Goal: Task Accomplishment & Management: Use online tool/utility

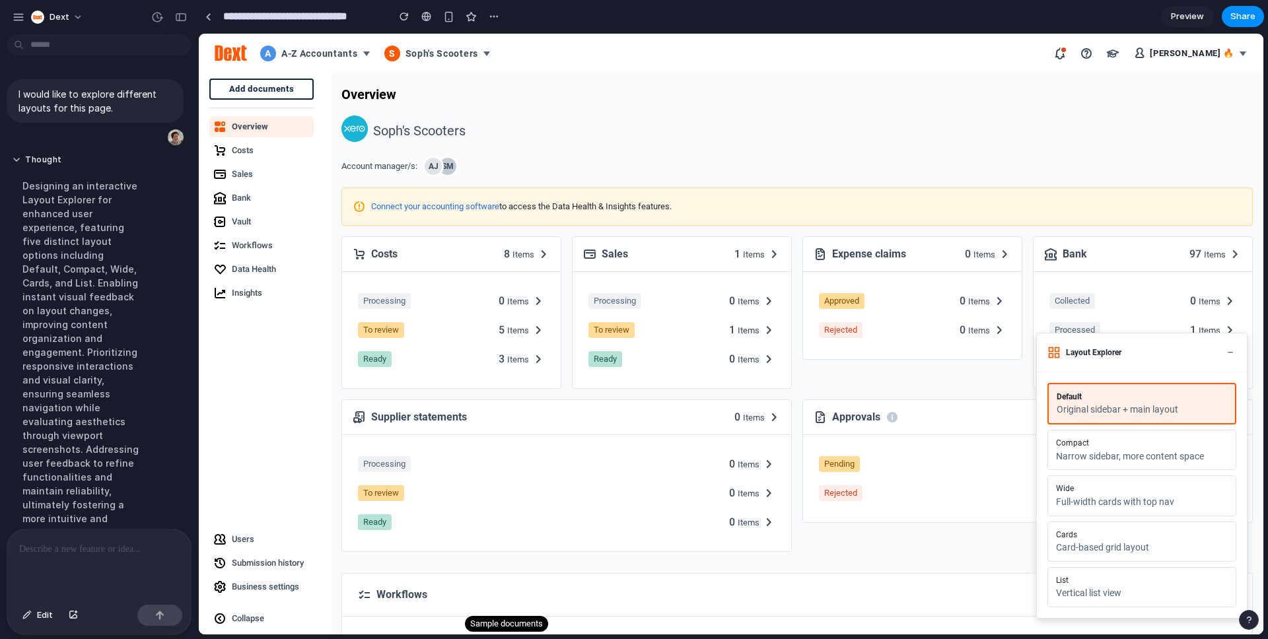
scroll to position [340, 0]
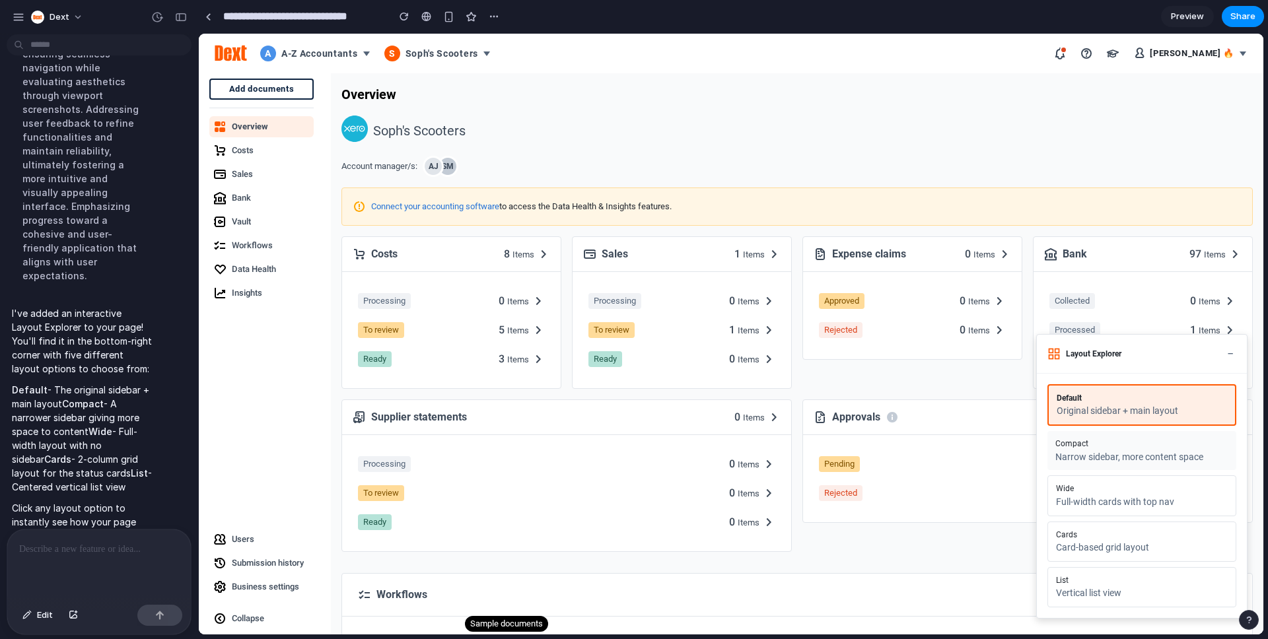
click at [1116, 449] on button "Compact Narrow sidebar, more content space" at bounding box center [1142, 450] width 189 height 39
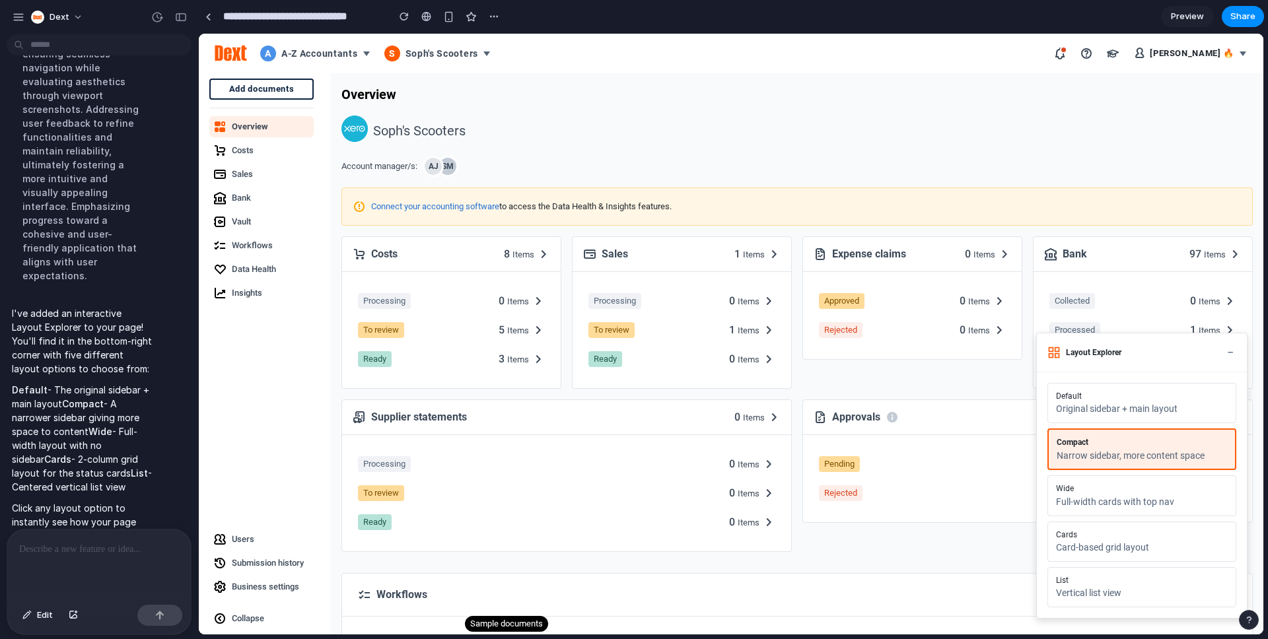
click at [1116, 449] on button "Compact Narrow sidebar, more content space" at bounding box center [1142, 450] width 189 height 42
click at [1110, 494] on button "Wide Full-width cards with top nav" at bounding box center [1142, 496] width 189 height 39
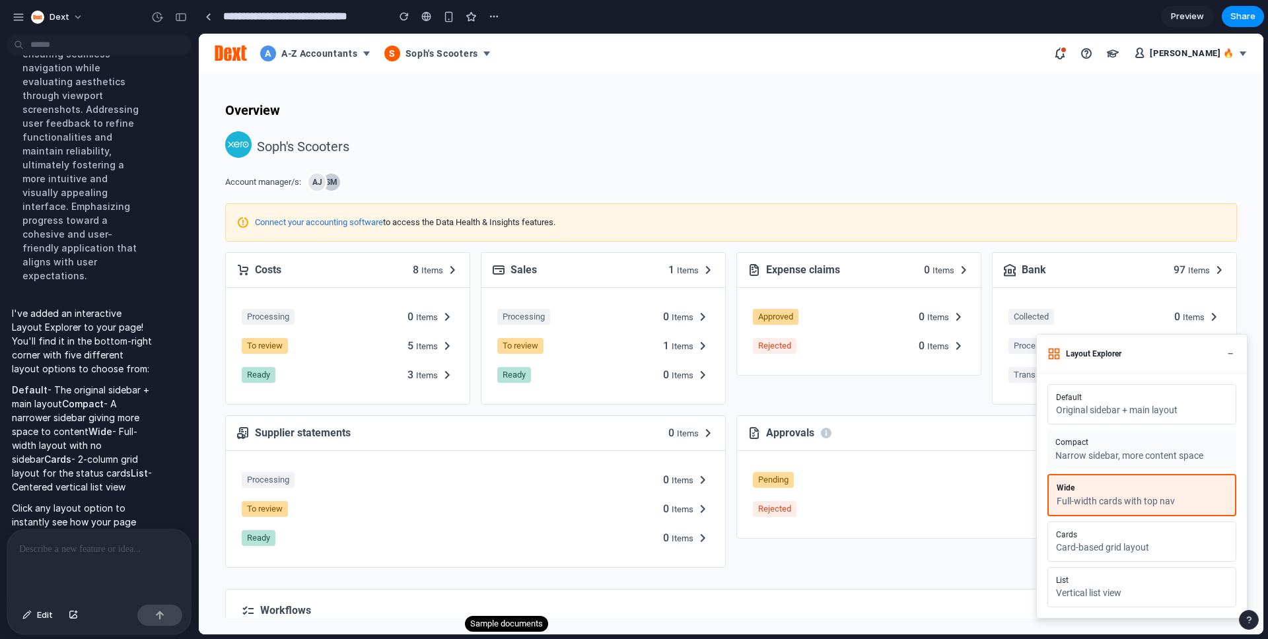
click at [1104, 446] on div "Compact" at bounding box center [1142, 442] width 173 height 9
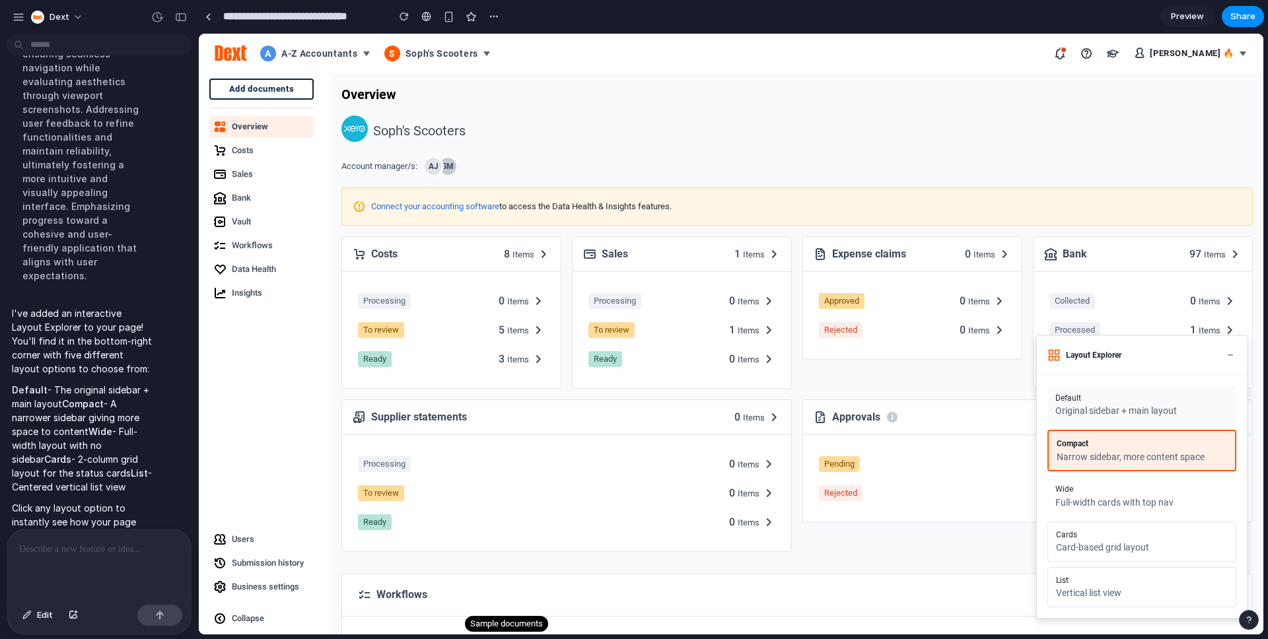
click at [1088, 400] on div "Default" at bounding box center [1142, 398] width 173 height 9
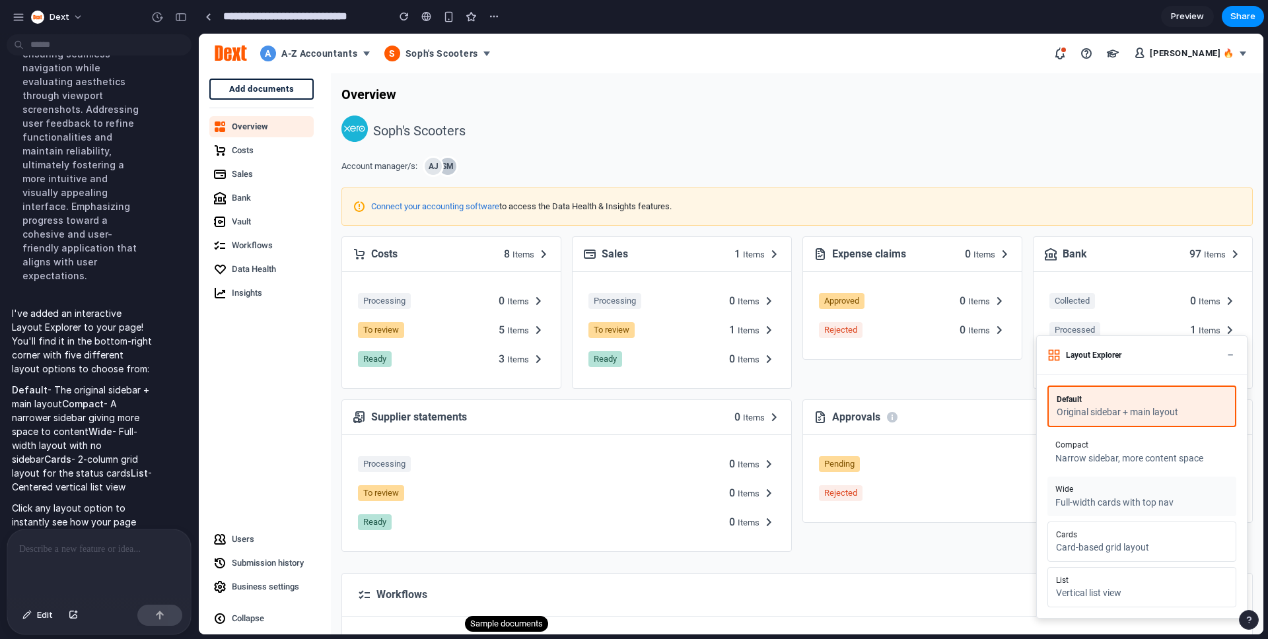
click at [1087, 490] on div "Wide" at bounding box center [1142, 489] width 173 height 9
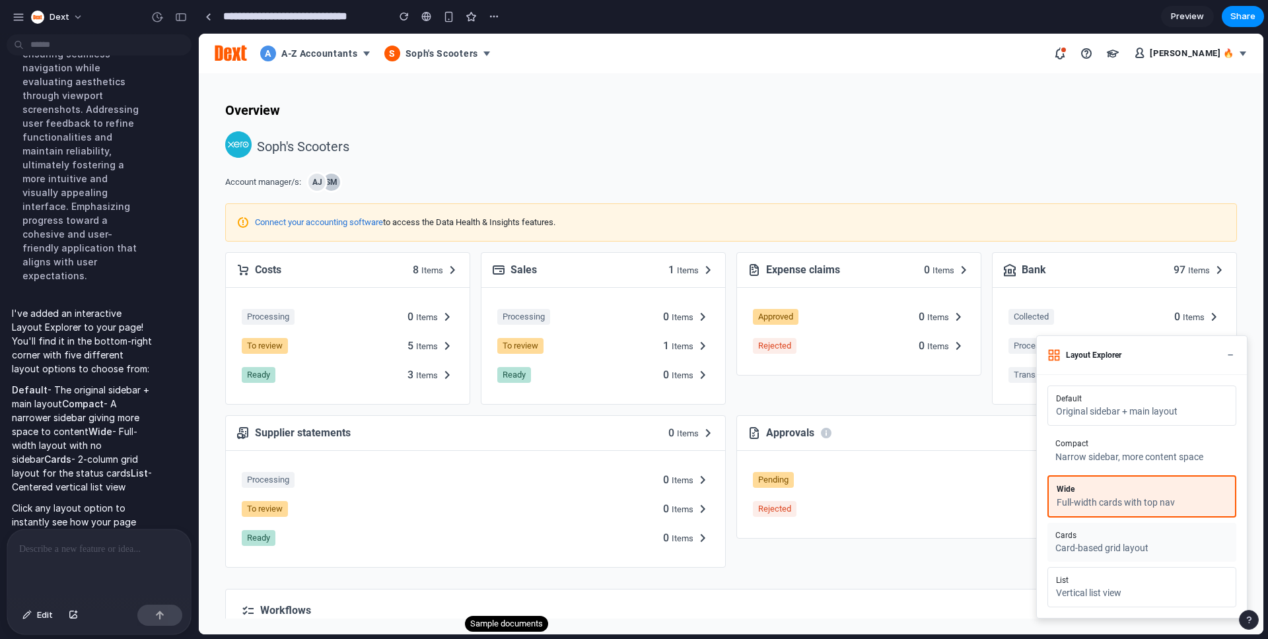
click at [1125, 536] on div "Cards" at bounding box center [1142, 535] width 173 height 9
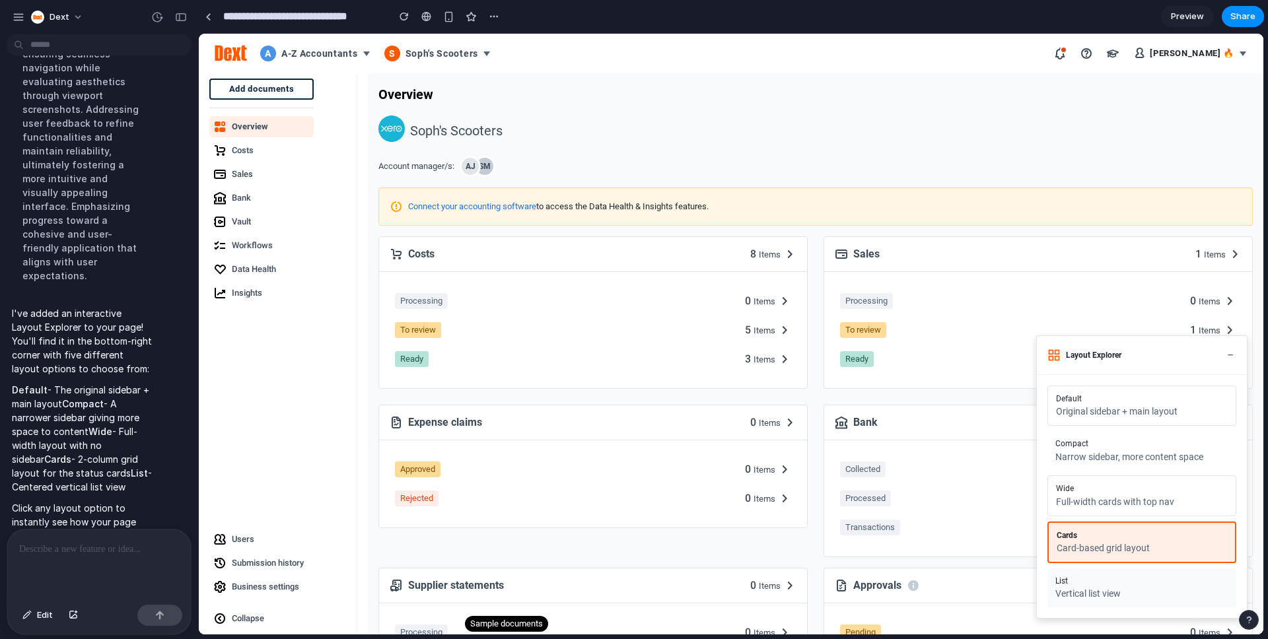
click at [1114, 585] on button "List Vertical list view" at bounding box center [1142, 588] width 189 height 39
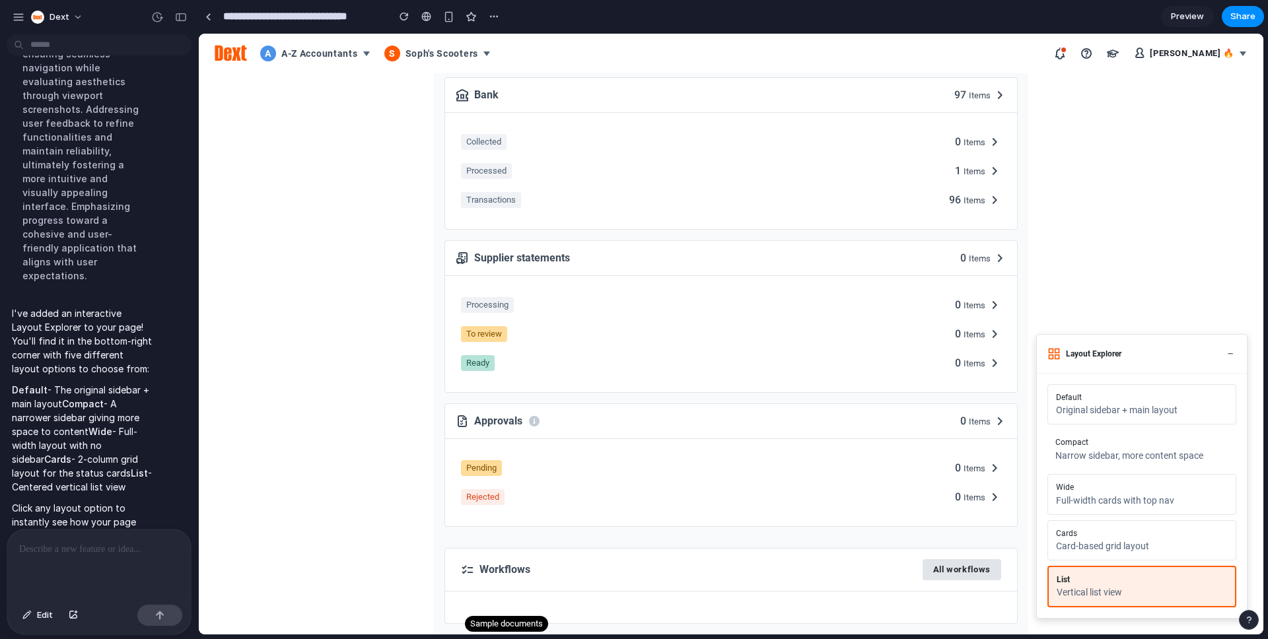
scroll to position [0, 0]
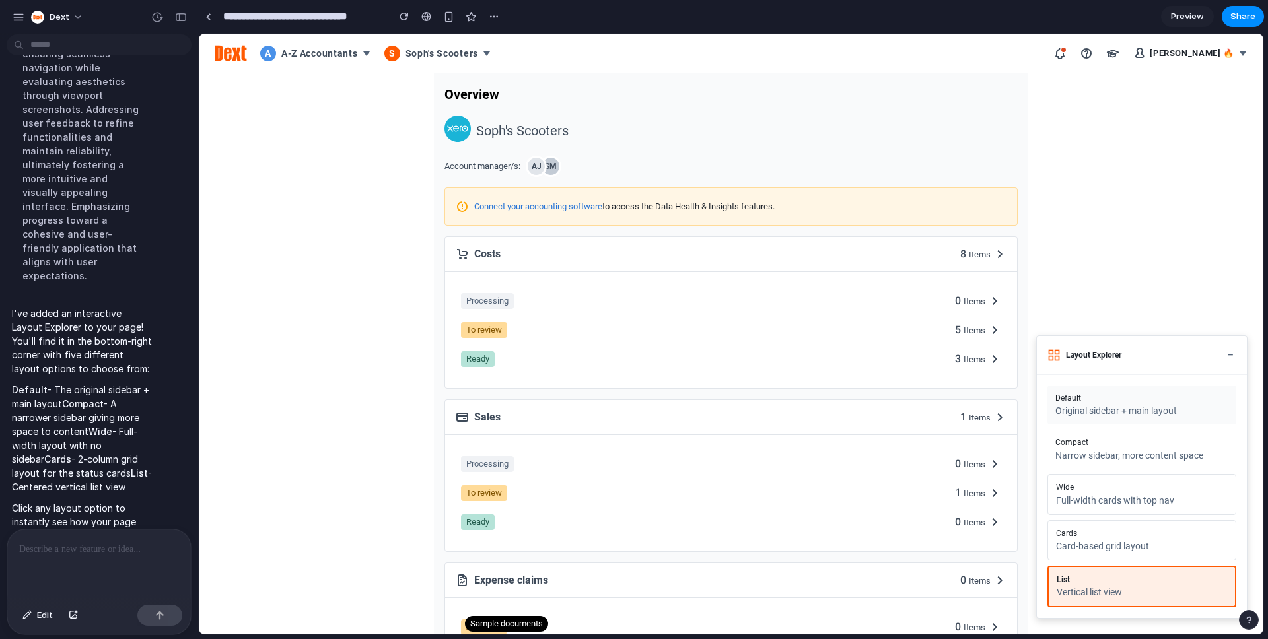
click at [1104, 406] on div "Original sidebar + main layout" at bounding box center [1142, 411] width 173 height 11
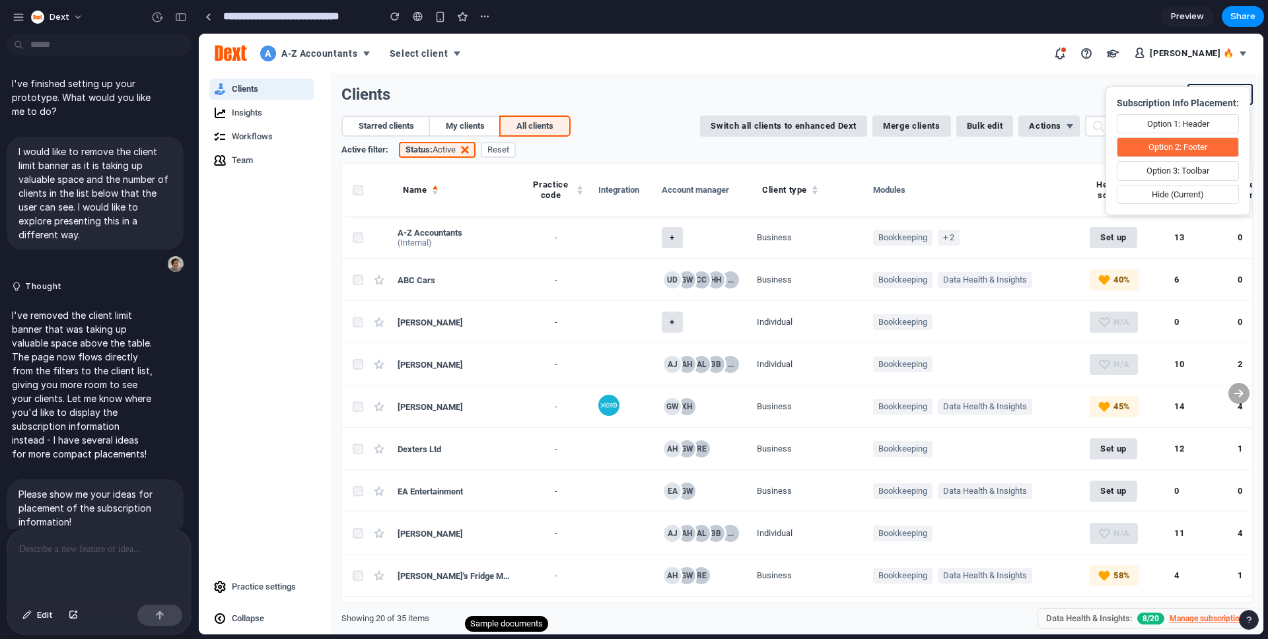
scroll to position [711, 0]
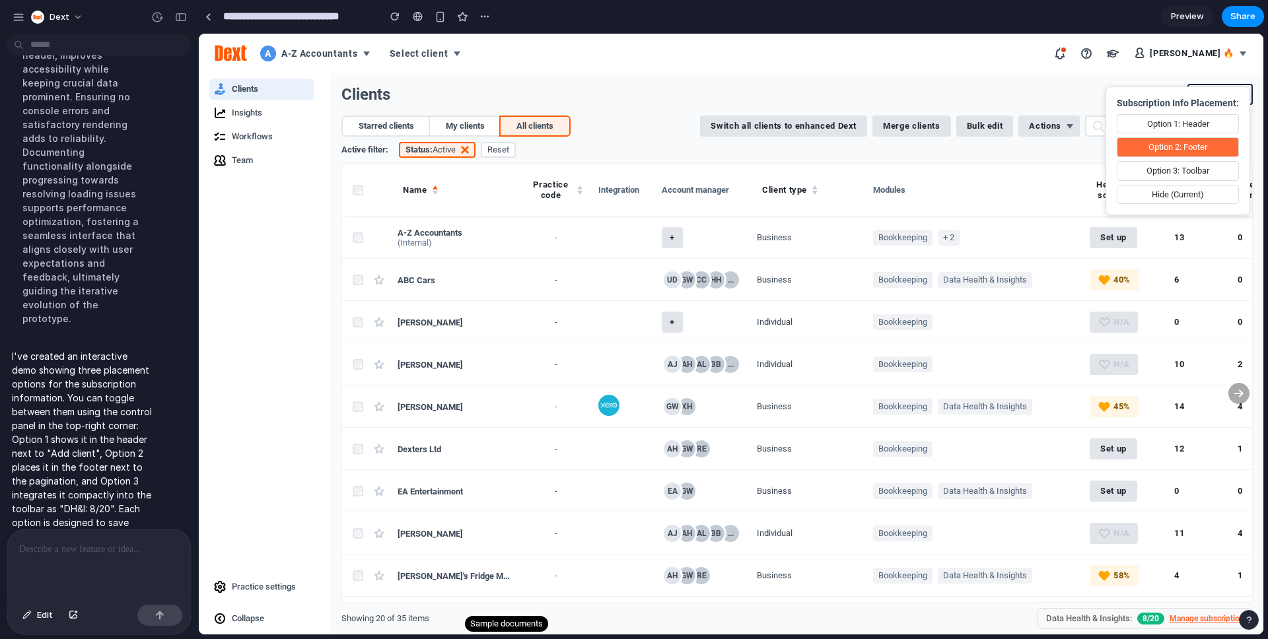
click at [1181, 193] on button "Hide (Current)" at bounding box center [1178, 195] width 122 height 20
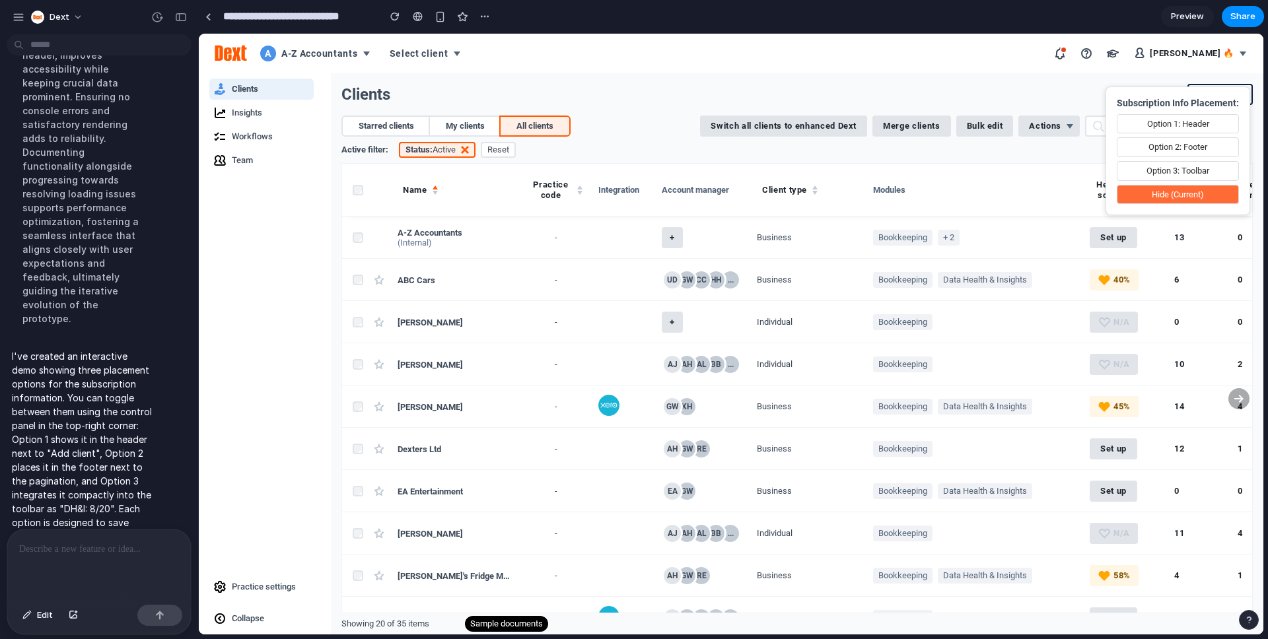
click at [1178, 123] on button "Option 1: Header" at bounding box center [1178, 124] width 122 height 20
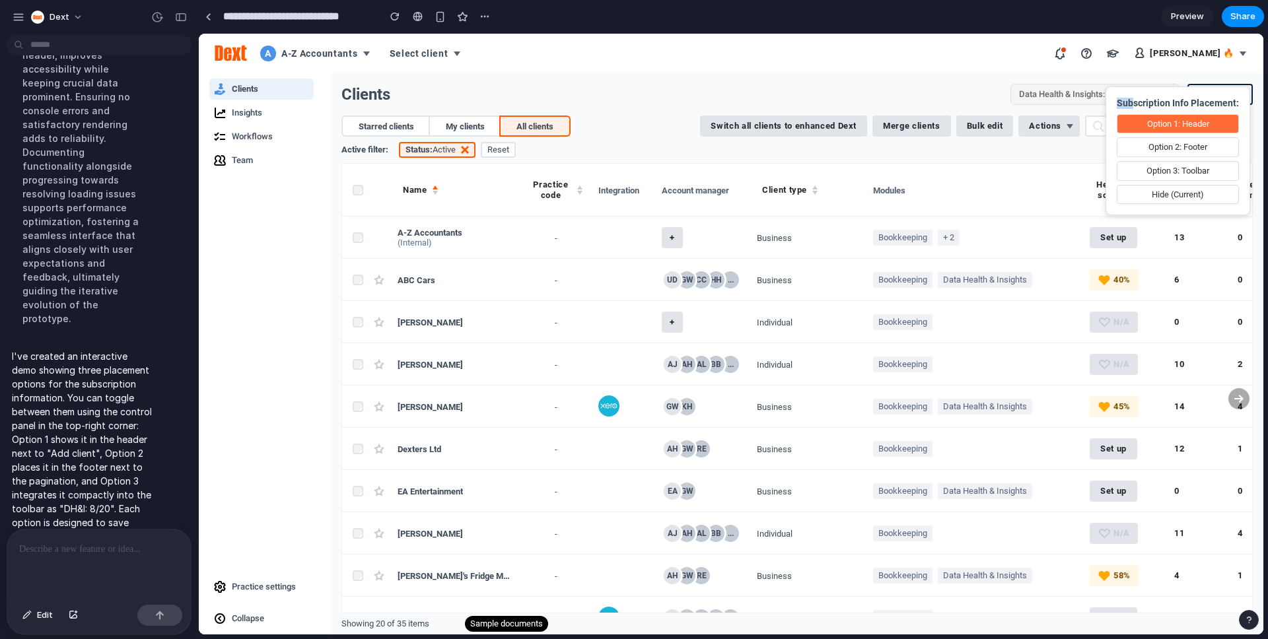
drag, startPoint x: 1139, startPoint y: 92, endPoint x: 1135, endPoint y: 99, distance: 8.1
click at [1135, 99] on div "Subscription Info Placement: Option 1: Header Option 2: Footer Option 3: Toolba…" at bounding box center [1178, 151] width 145 height 129
click at [1162, 145] on button "Option 2: Footer" at bounding box center [1178, 147] width 122 height 20
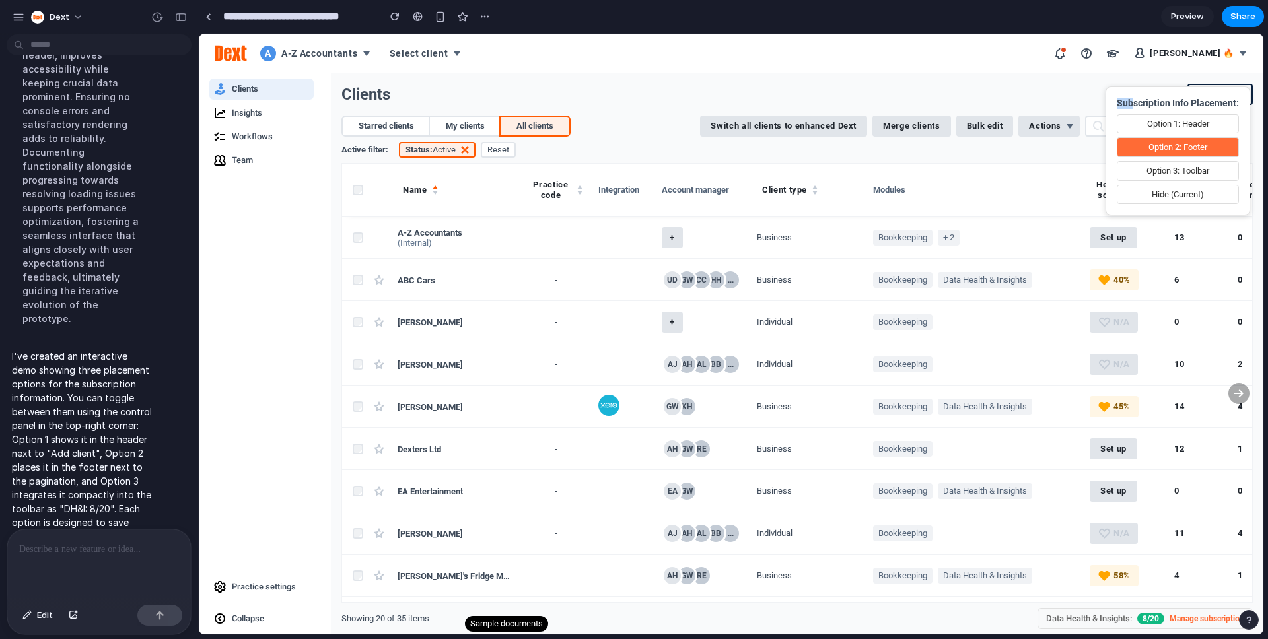
click at [1159, 168] on button "Option 3: Toolbar" at bounding box center [1178, 171] width 122 height 20
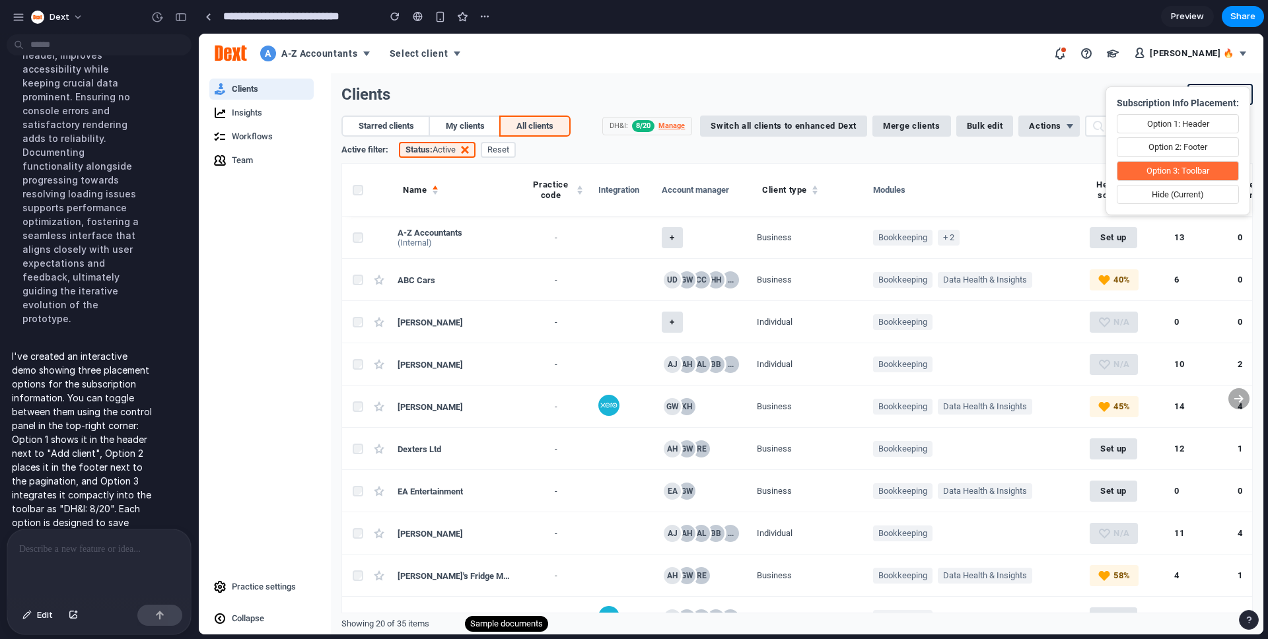
drag, startPoint x: 1116, startPoint y: 91, endPoint x: 1110, endPoint y: 98, distance: 9.3
click at [1109, 98] on div "Subscription Info Placement: Option 1: Header Option 2: Footer Option 3: Toolba…" at bounding box center [1178, 151] width 145 height 129
click at [1174, 142] on button "Option 2: Footer" at bounding box center [1178, 147] width 122 height 20
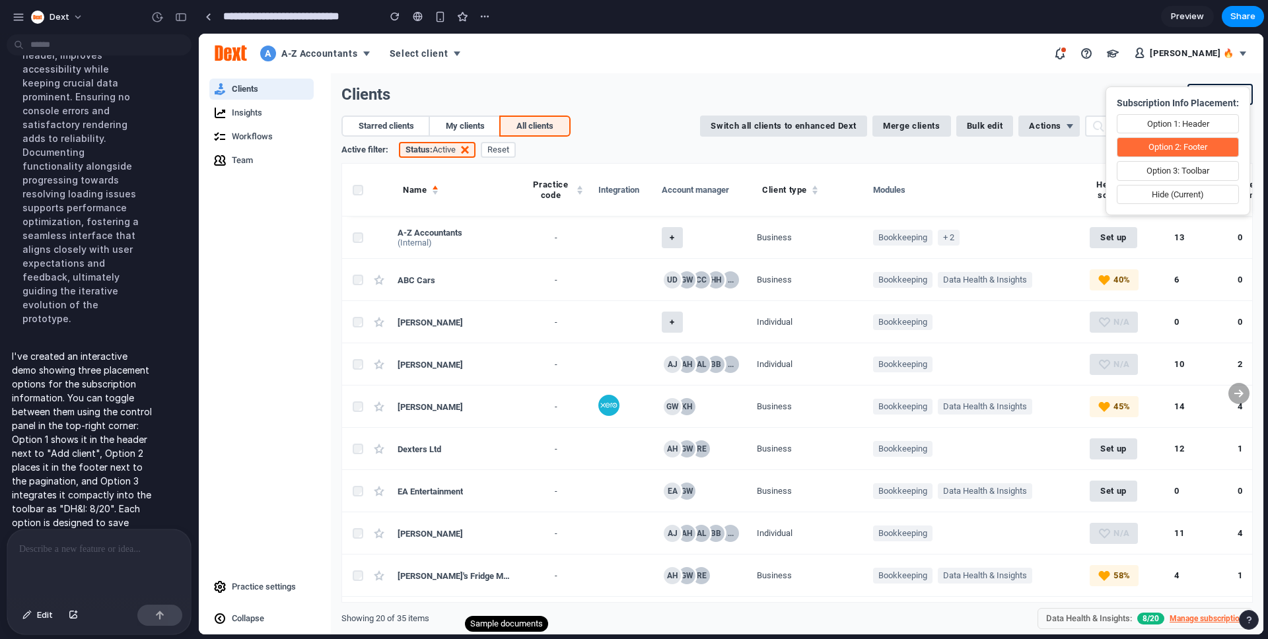
click at [643, 73] on nav "A A-Z Accountants Select client Sophie Mitchell 🔥" at bounding box center [731, 54] width 1065 height 40
click at [1176, 196] on button "Hide (Current)" at bounding box center [1178, 195] width 122 height 20
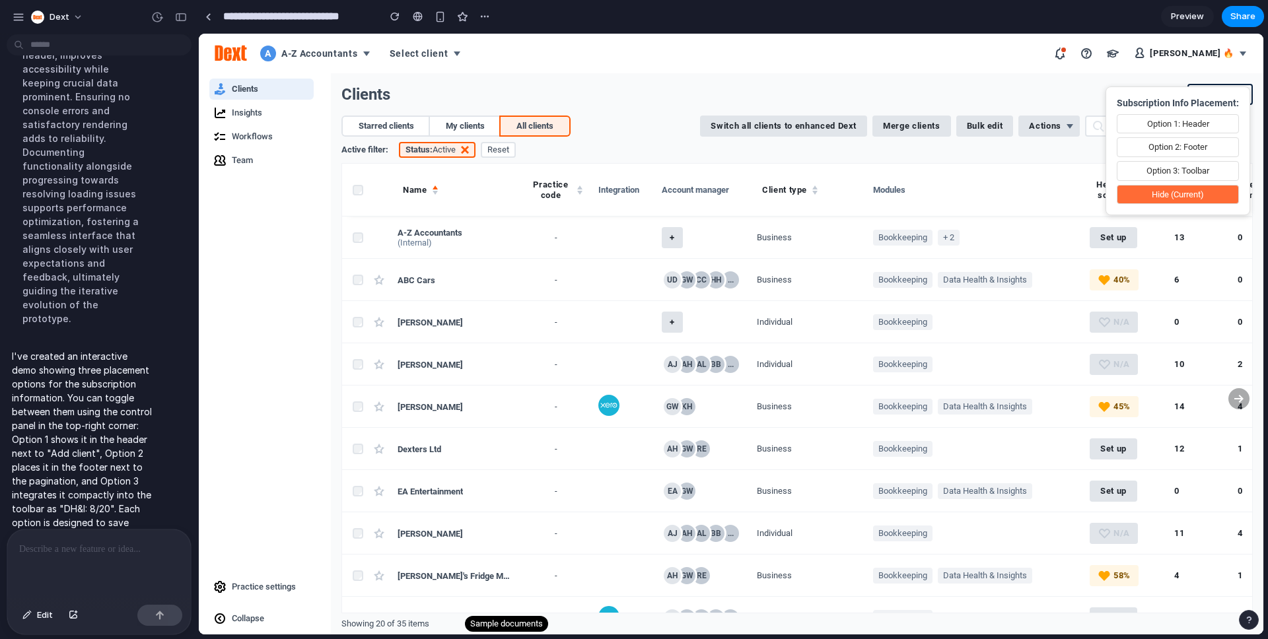
click at [1195, 118] on button "Option 1: Header" at bounding box center [1178, 124] width 122 height 20
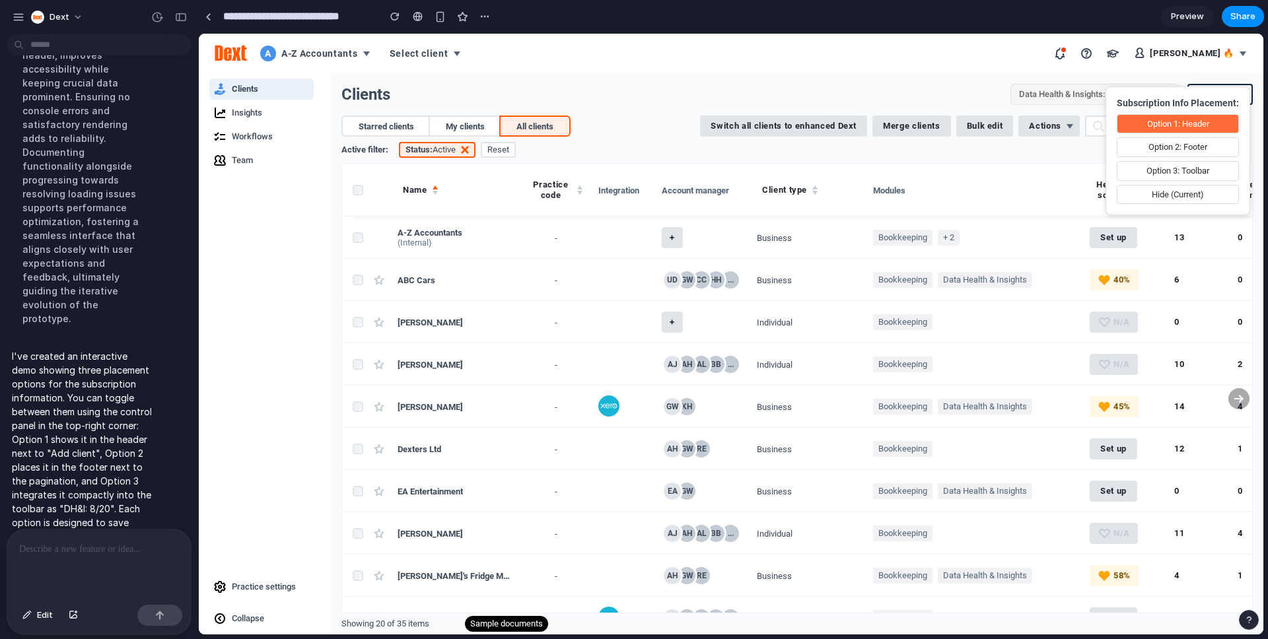
click at [1116, 209] on div "Subscription Info Placement: Option 1: Header Option 2: Footer Option 3: Toolba…" at bounding box center [1178, 151] width 145 height 129
click at [1166, 145] on button "Option 2: Footer" at bounding box center [1178, 147] width 122 height 20
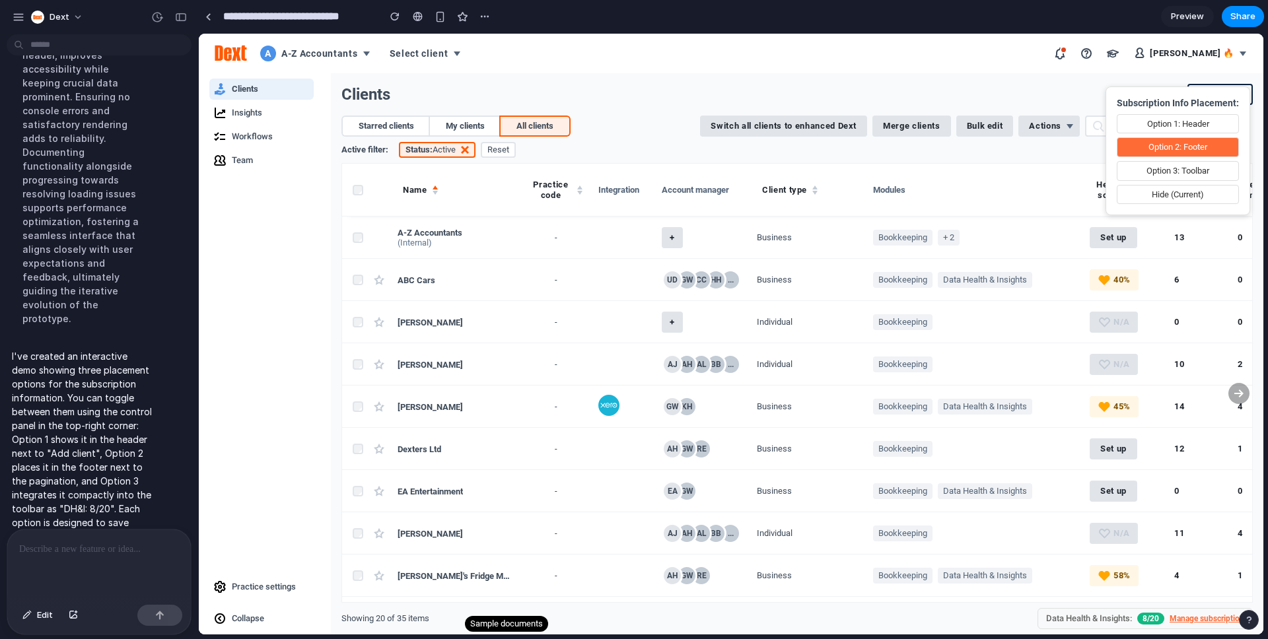
click at [1190, 166] on button "Option 3: Toolbar" at bounding box center [1178, 171] width 122 height 20
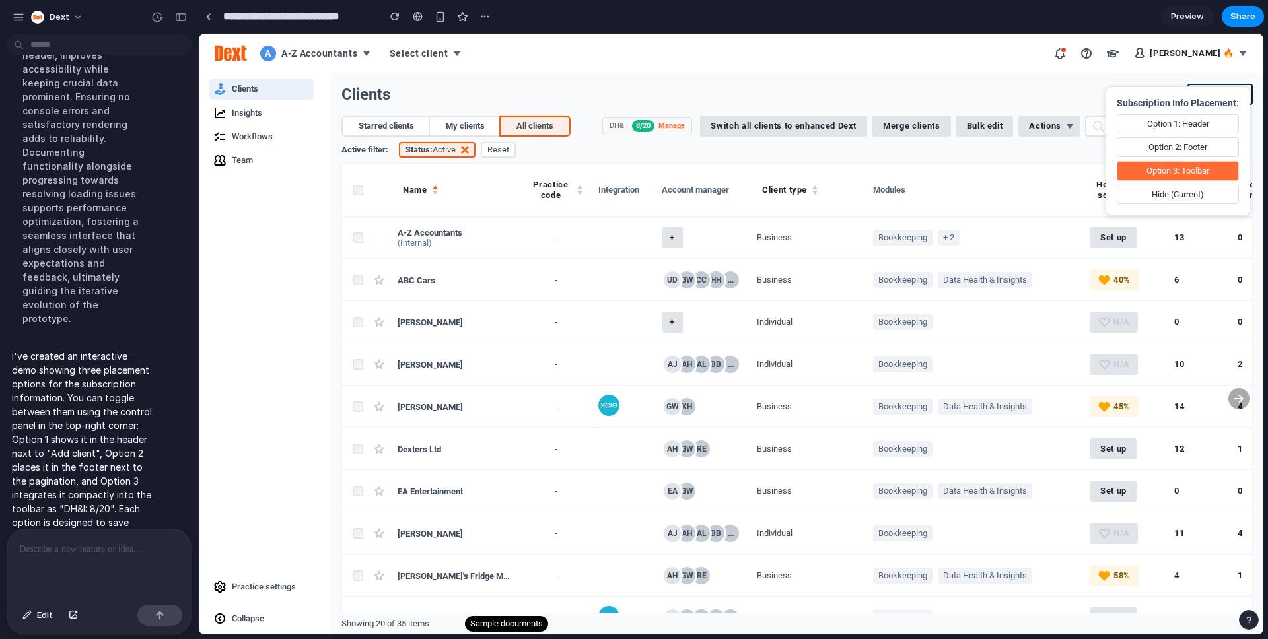
click at [1172, 197] on button "Hide (Current)" at bounding box center [1178, 195] width 122 height 20
click at [972, 79] on div "Clients Add client Starred clients My clients All clients Switch all clients to…" at bounding box center [797, 353] width 933 height 561
click at [679, 69] on nav "A A-Z Accountants Select client Sophie Mitchell 🔥" at bounding box center [731, 54] width 1065 height 40
click at [830, 55] on nav "A A-Z Accountants Select client Sophie Mitchell 🔥" at bounding box center [731, 54] width 1065 height 40
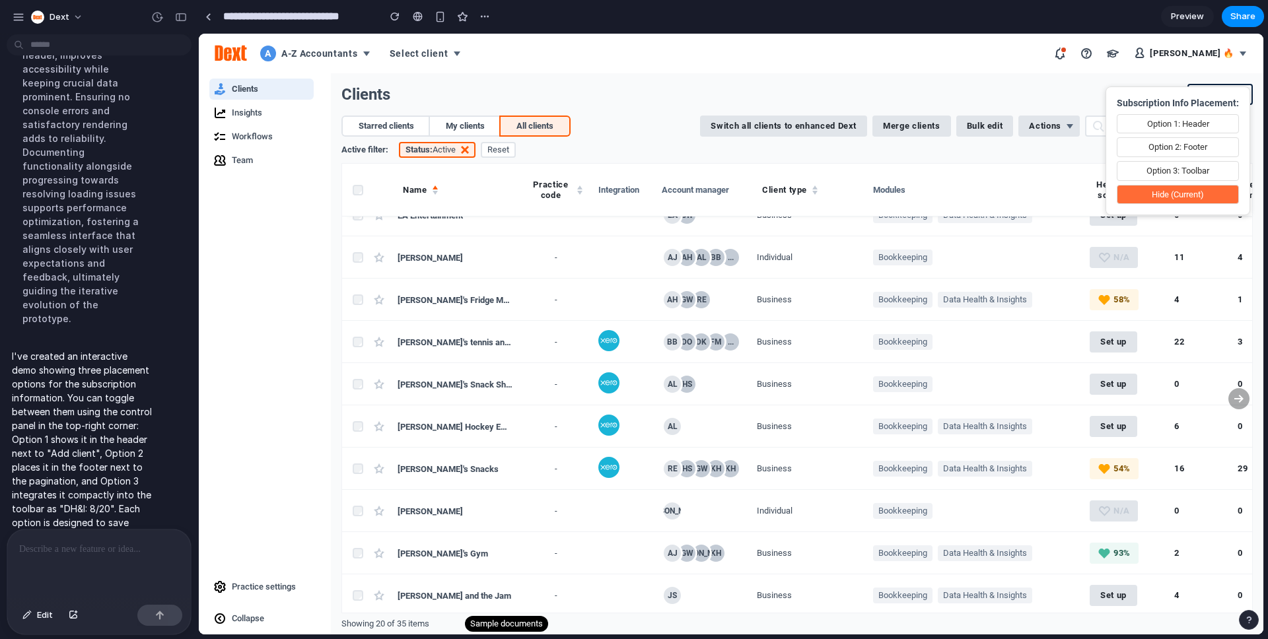
scroll to position [0, 0]
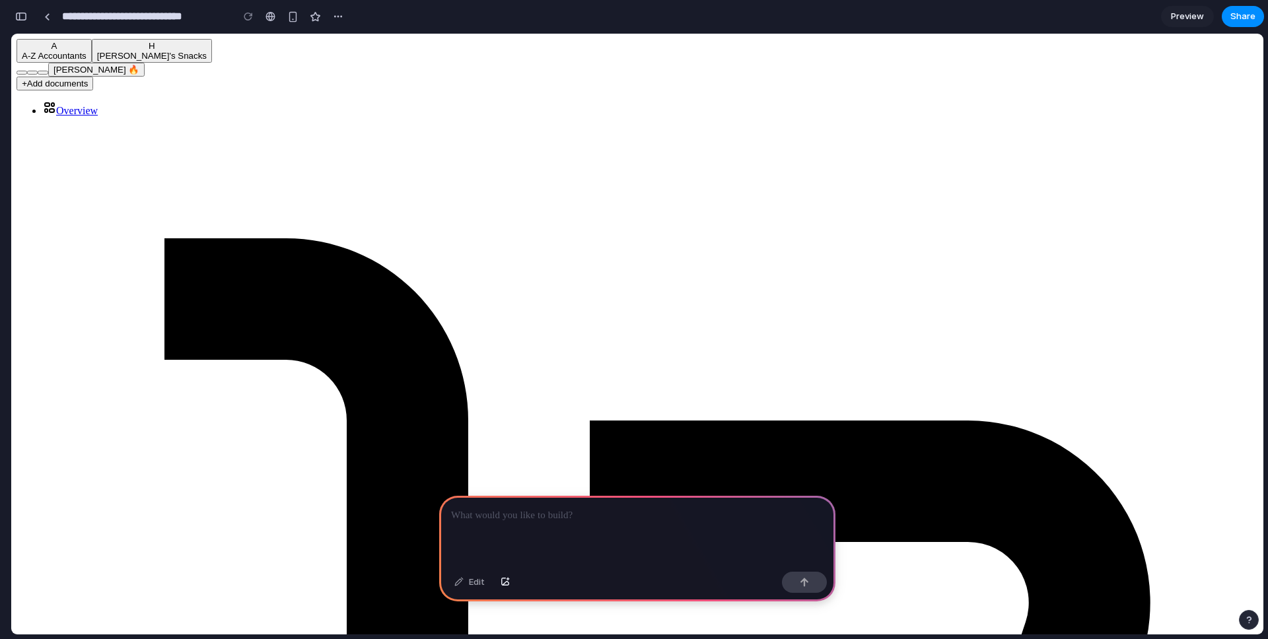
click at [489, 519] on p at bounding box center [637, 516] width 373 height 16
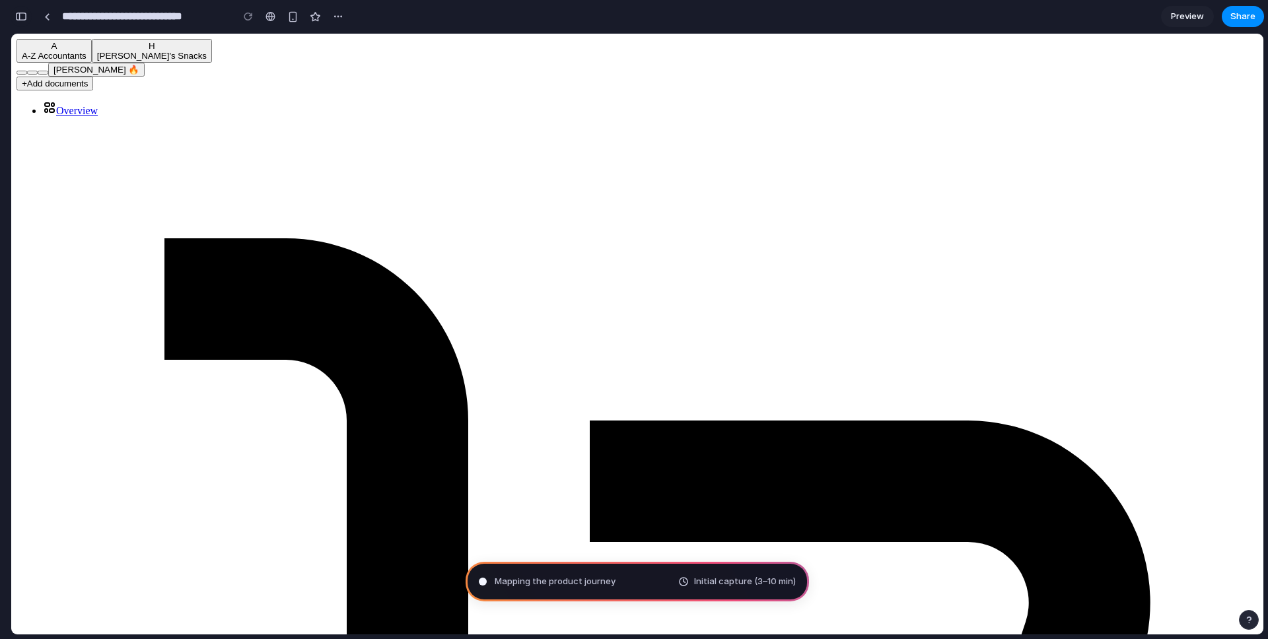
click at [19, 15] on div "button" at bounding box center [21, 16] width 12 height 9
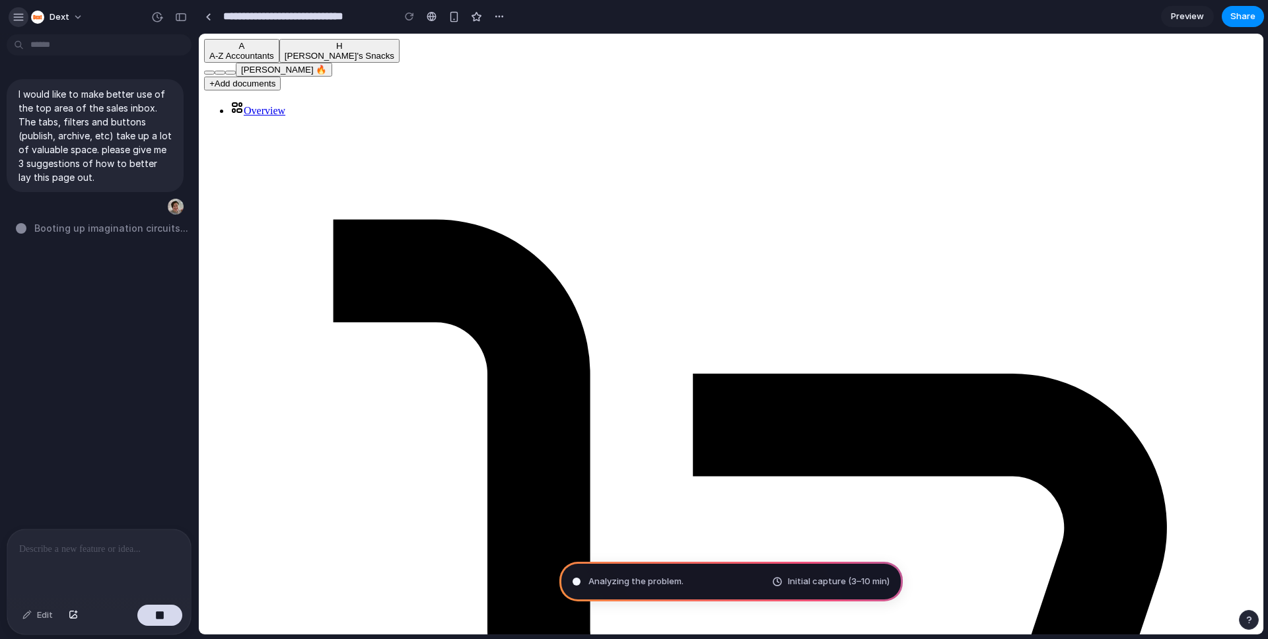
click at [16, 18] on div "button" at bounding box center [19, 17] width 12 height 12
click at [495, 16] on div "button" at bounding box center [499, 16] width 11 height 11
click at [501, 17] on div "Duplicate Delete" at bounding box center [634, 319] width 1268 height 639
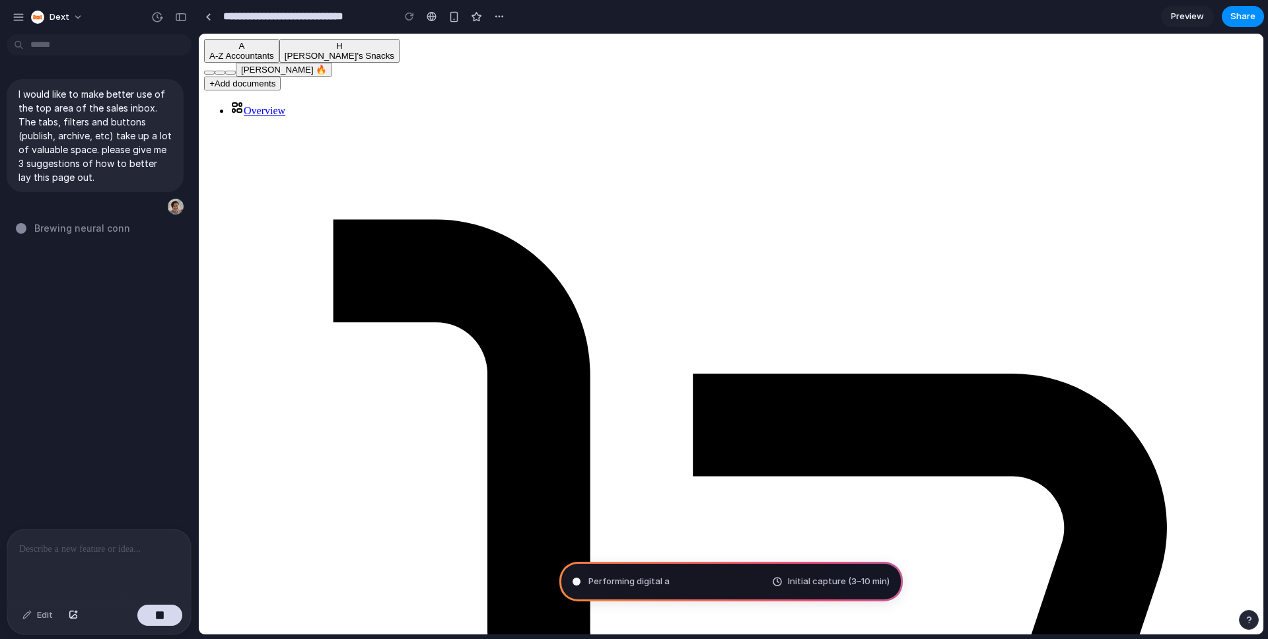
type input "**********"
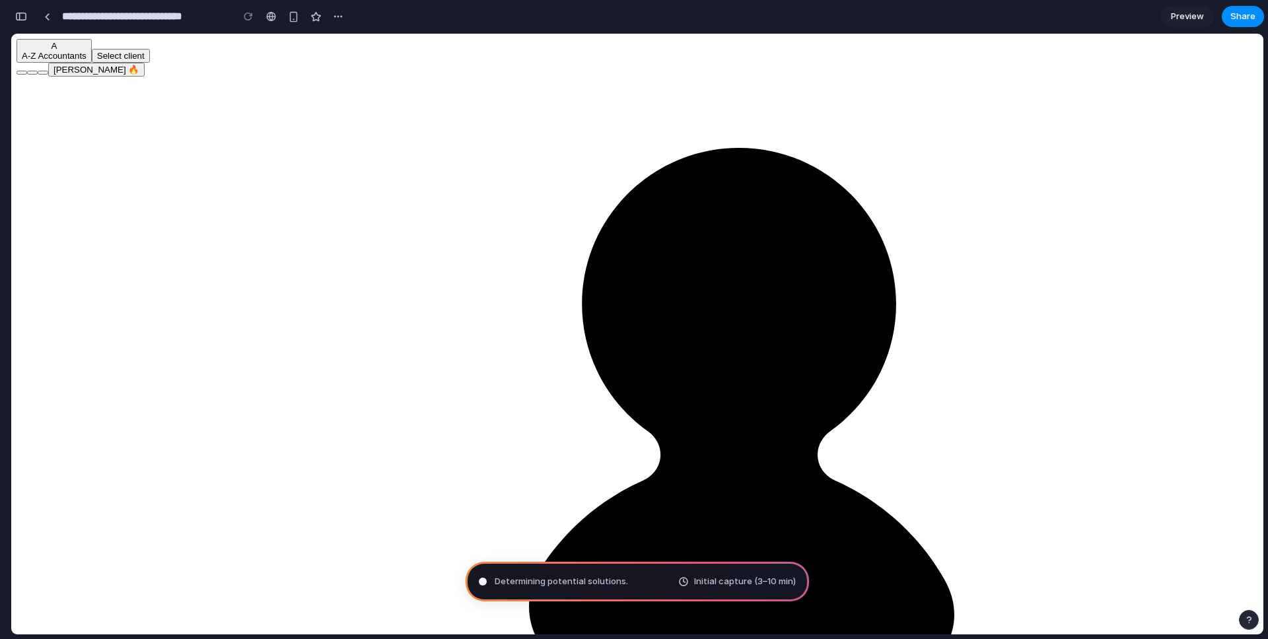
click at [22, 15] on div "button" at bounding box center [21, 16] width 12 height 9
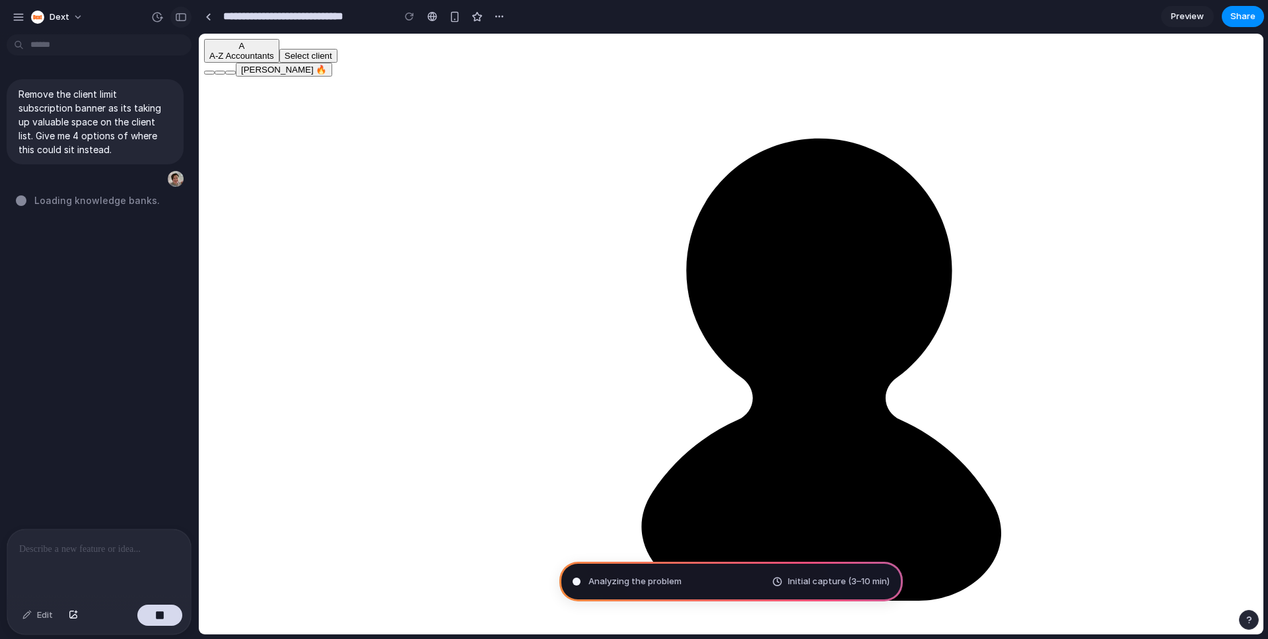
click at [184, 18] on div "button" at bounding box center [181, 17] width 12 height 9
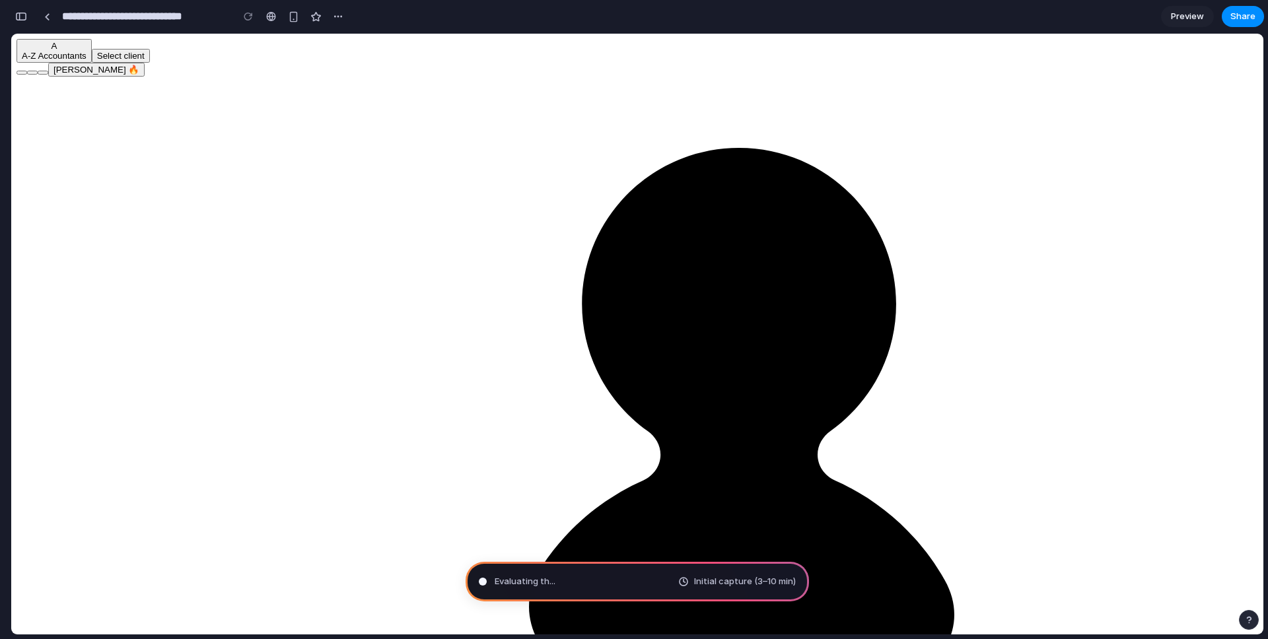
type input "**********"
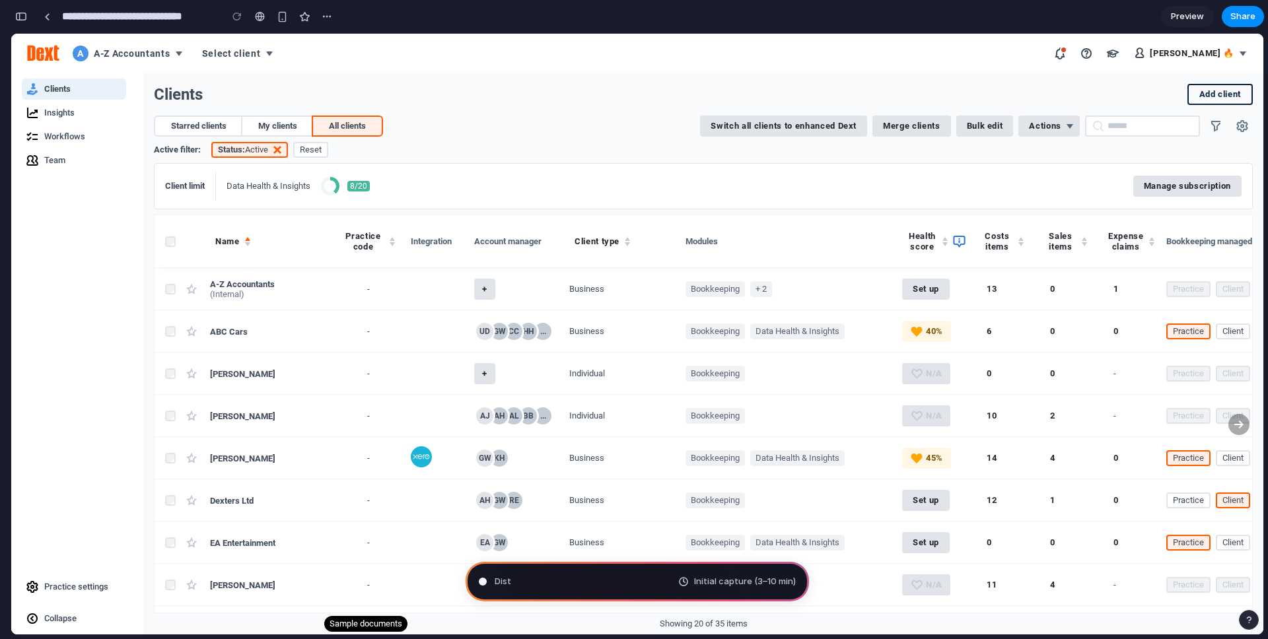
scroll to position [437, 0]
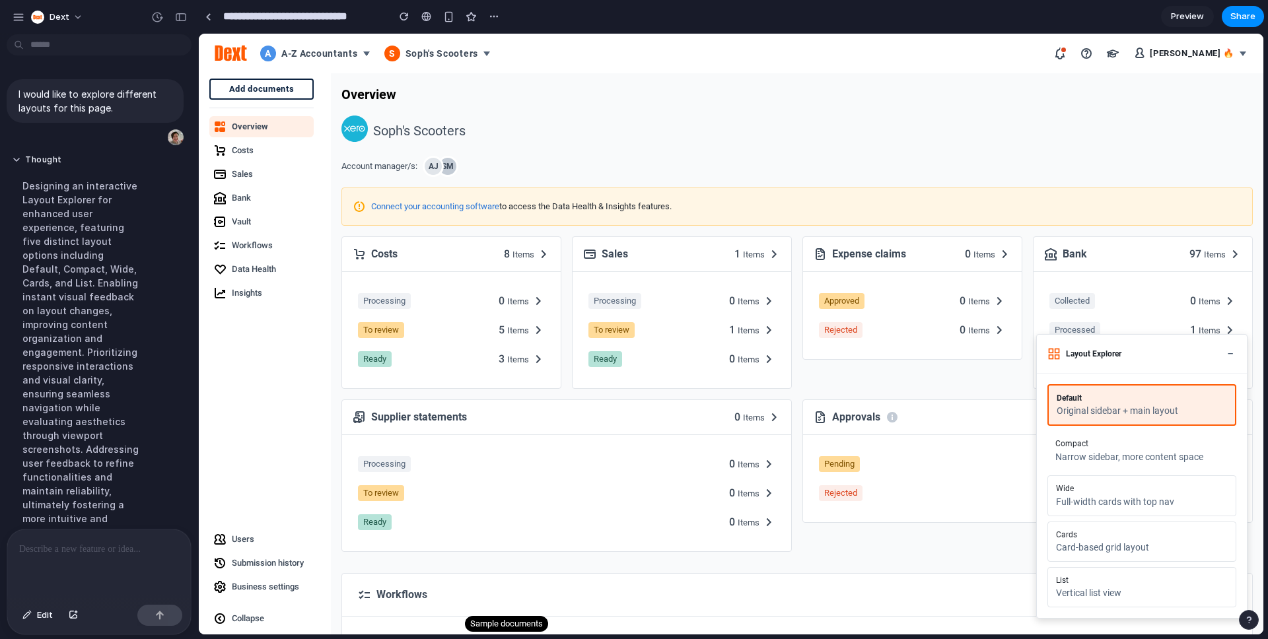
scroll to position [340, 0]
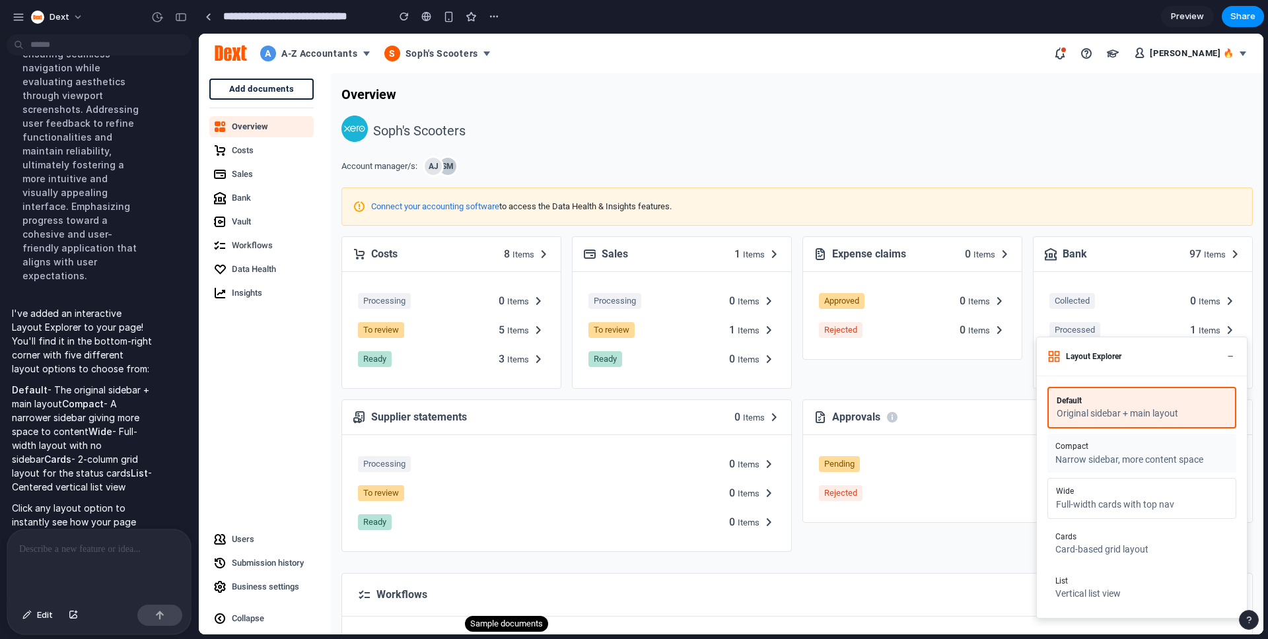
click at [1114, 445] on div "Compact" at bounding box center [1142, 446] width 173 height 9
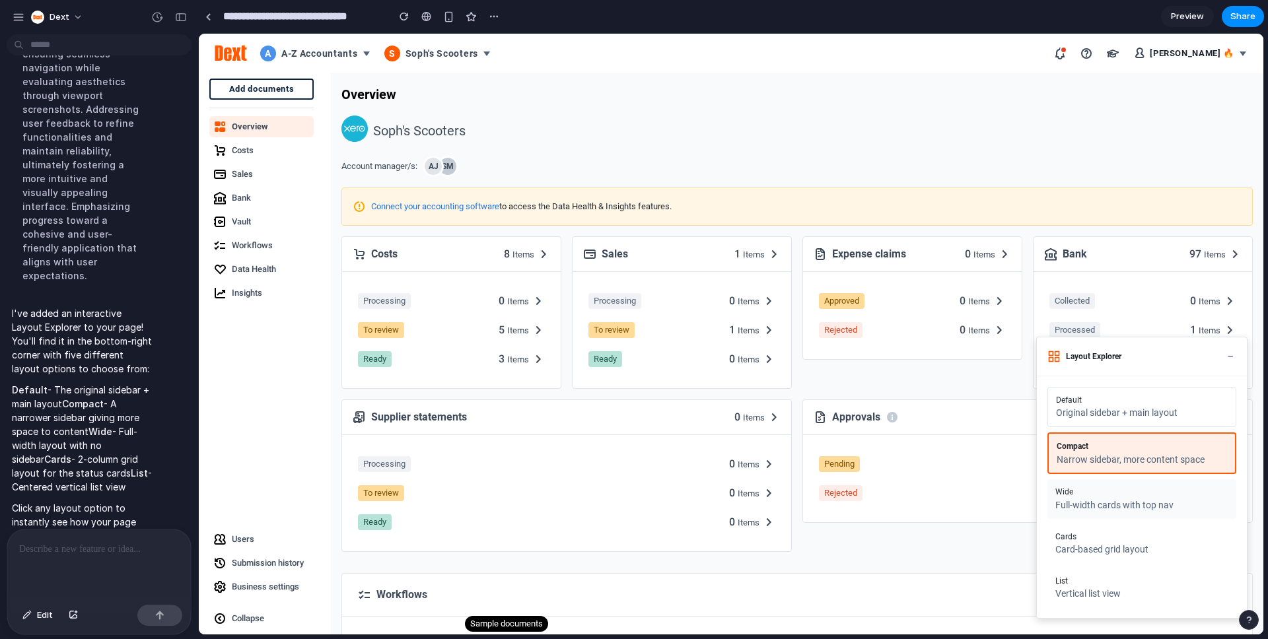
click at [1101, 487] on div "Wide" at bounding box center [1142, 491] width 173 height 9
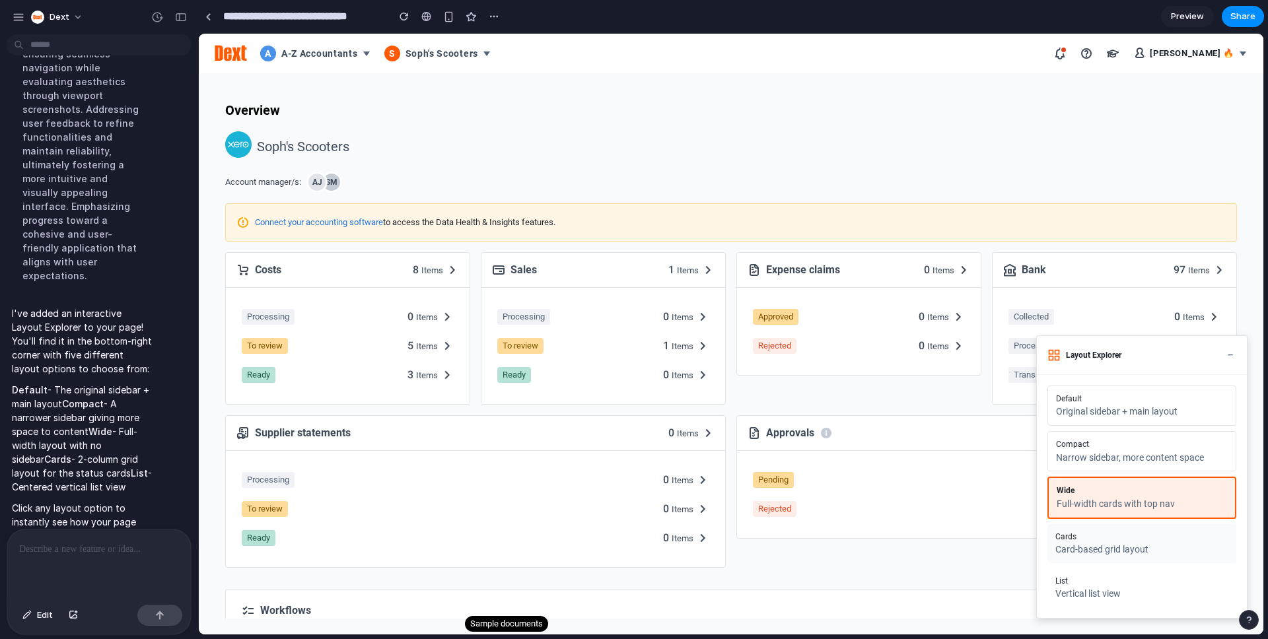
click at [1112, 532] on div "Cards" at bounding box center [1142, 536] width 173 height 9
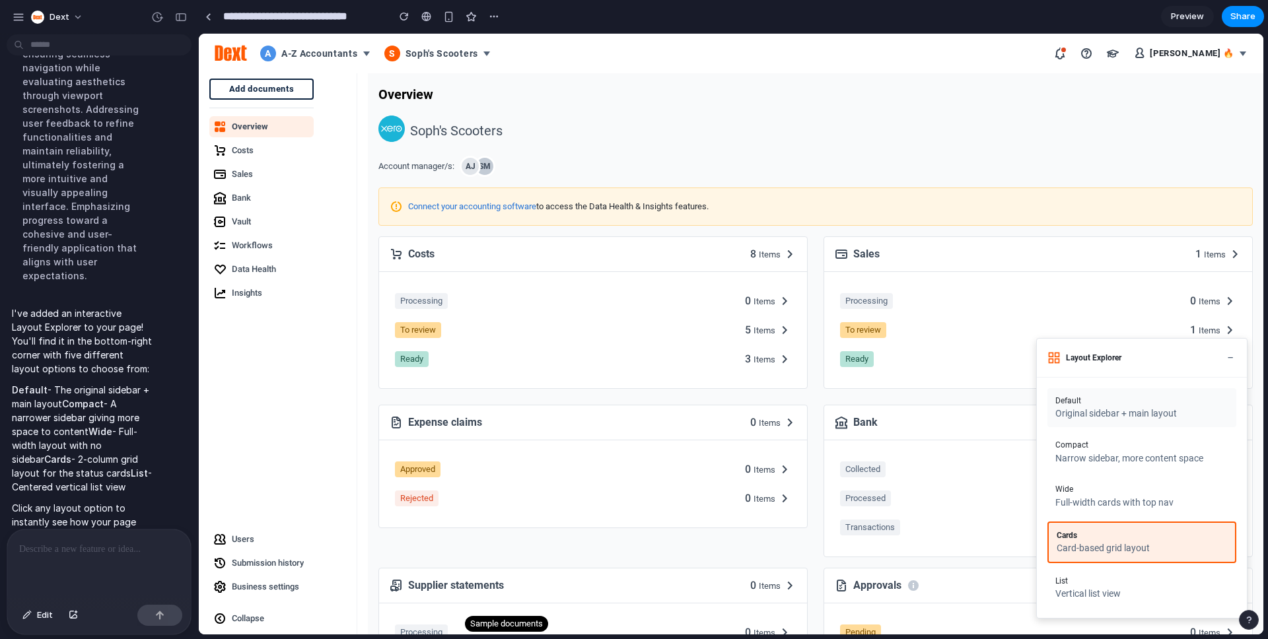
click at [1089, 400] on button "Default Original sidebar + main layout" at bounding box center [1142, 407] width 189 height 39
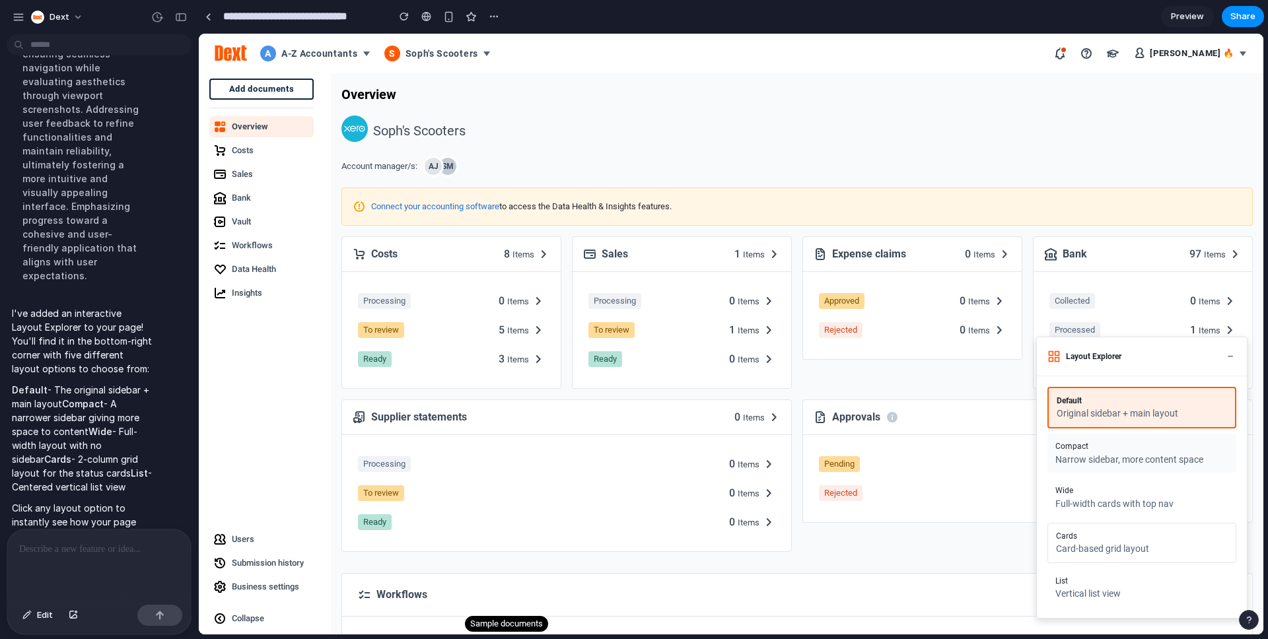
click at [1088, 444] on div "Compact" at bounding box center [1142, 446] width 173 height 9
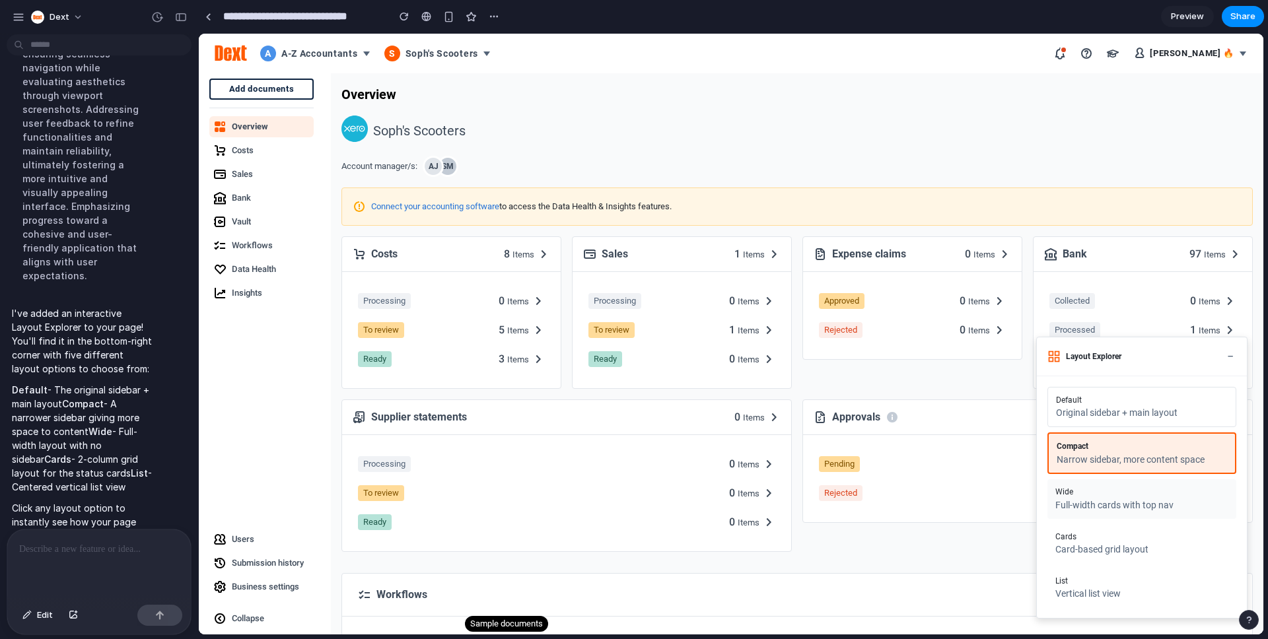
click at [1102, 487] on div "Wide" at bounding box center [1142, 491] width 173 height 9
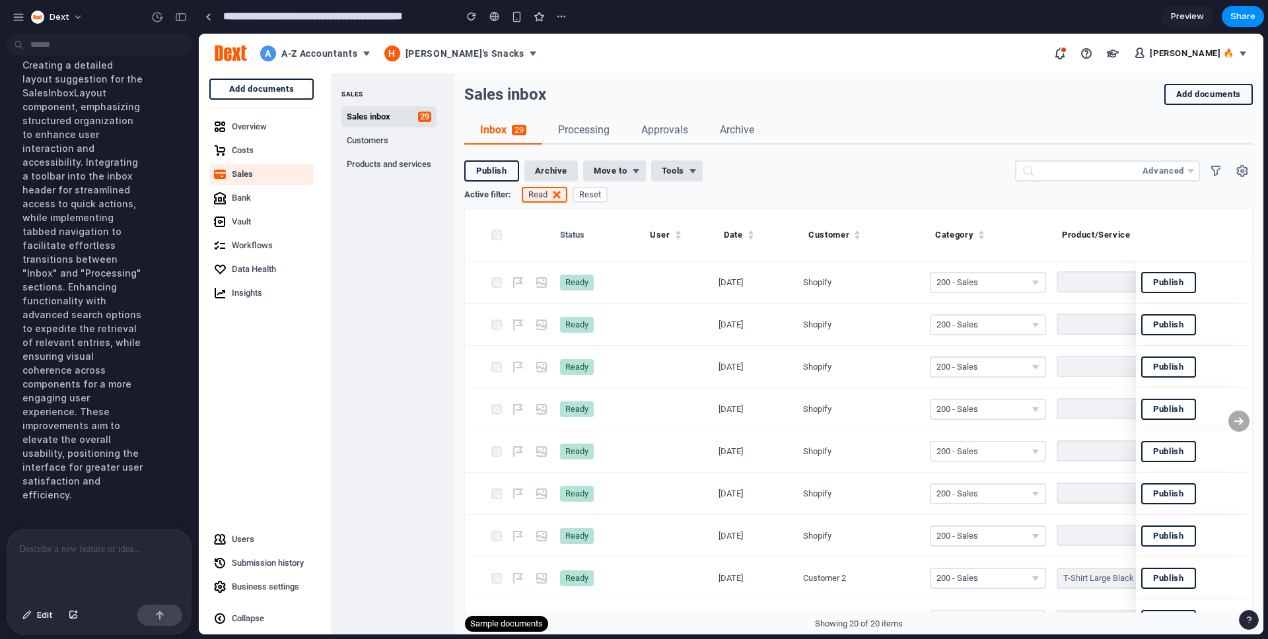
scroll to position [423, 0]
